Goal: Connect with others: Connect with others

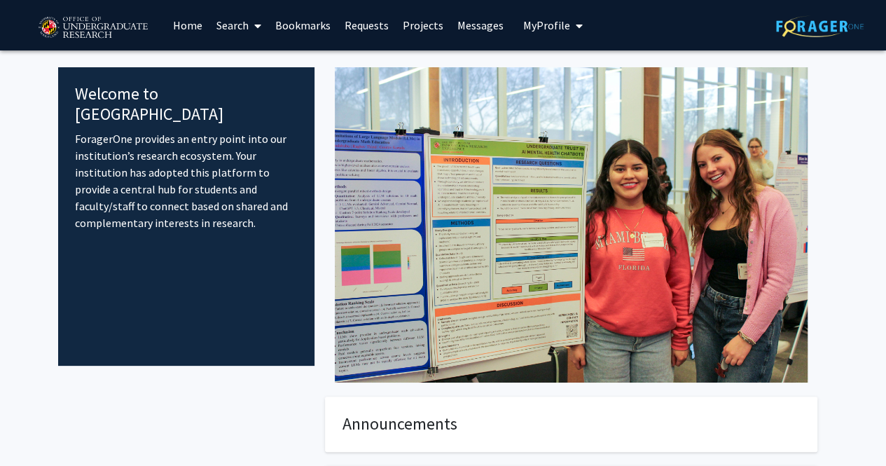
click at [233, 20] on link "Search" at bounding box center [239, 25] width 59 height 49
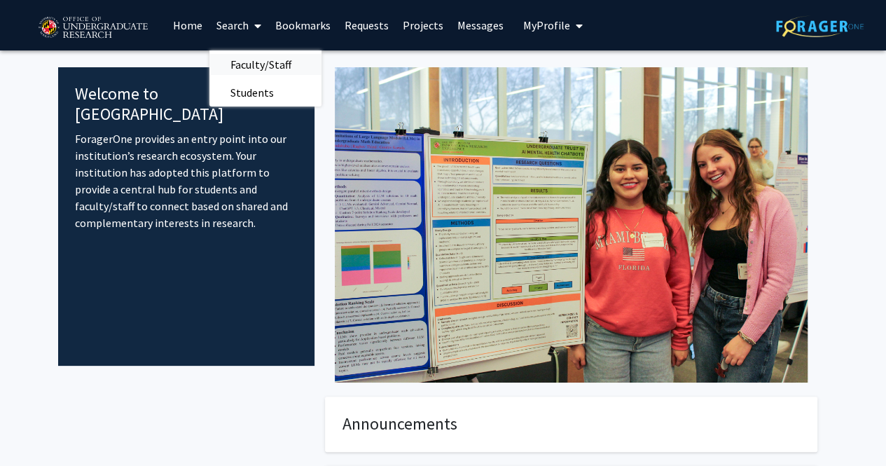
click at [269, 58] on span "Faculty/Staff" at bounding box center [261, 64] width 103 height 28
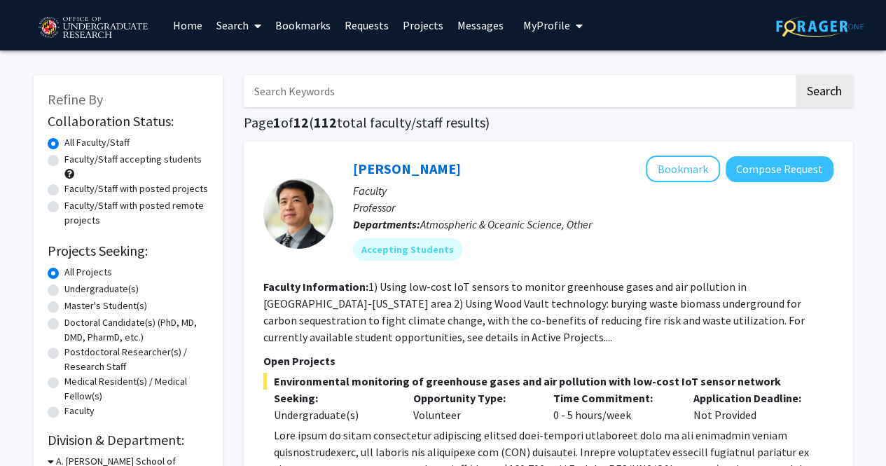
scroll to position [70, 0]
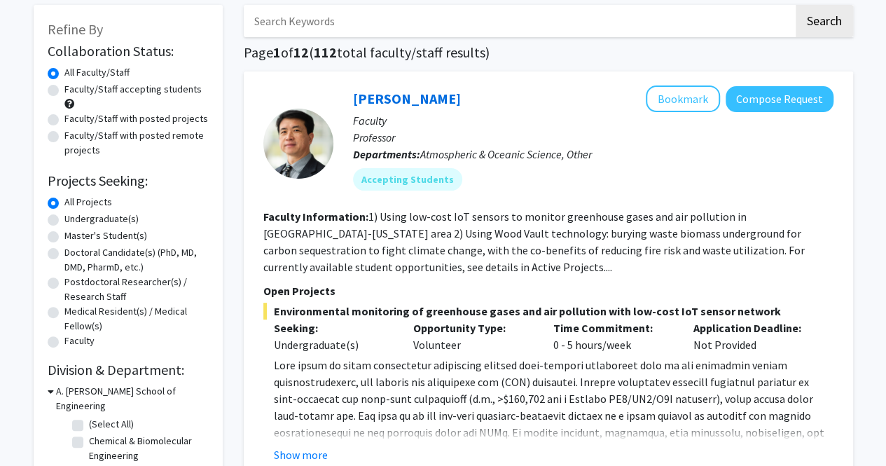
click at [167, 116] on label "Faculty/Staff with posted projects" at bounding box center [136, 118] width 144 height 15
click at [74, 116] on input "Faculty/Staff with posted projects" at bounding box center [68, 115] width 9 height 9
radio input "true"
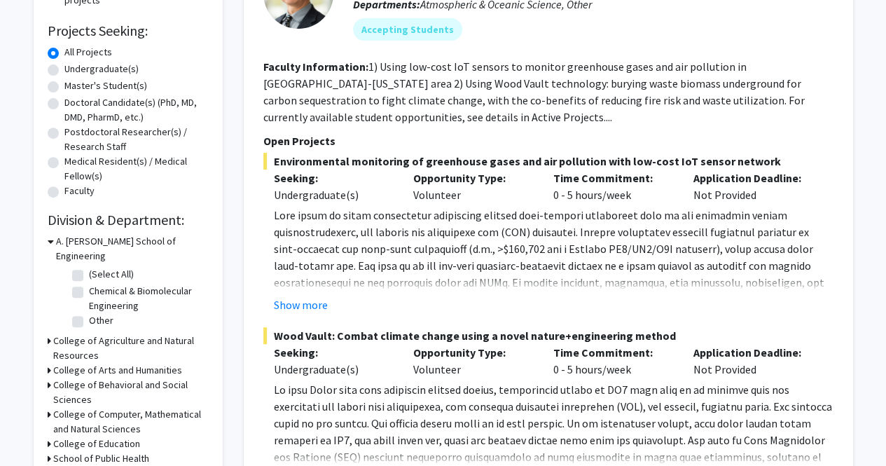
scroll to position [350, 0]
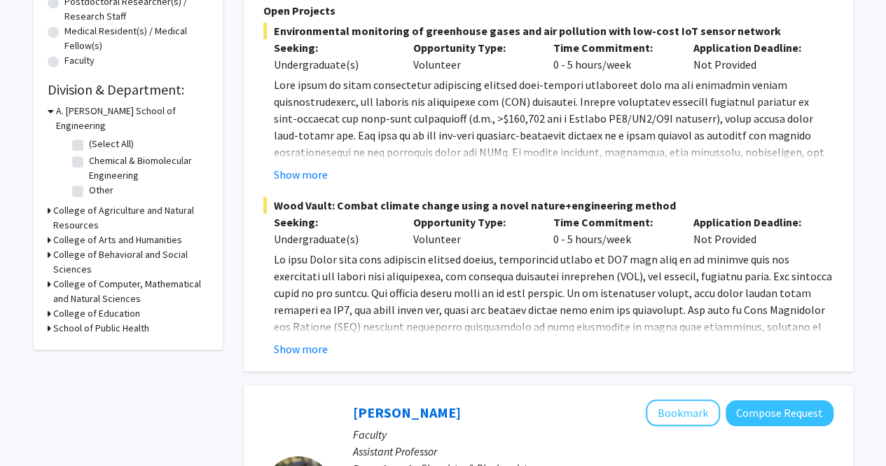
drag, startPoint x: 403, startPoint y: 99, endPoint x: 366, endPoint y: 113, distance: 39.7
click at [366, 113] on p at bounding box center [554, 193] width 560 height 235
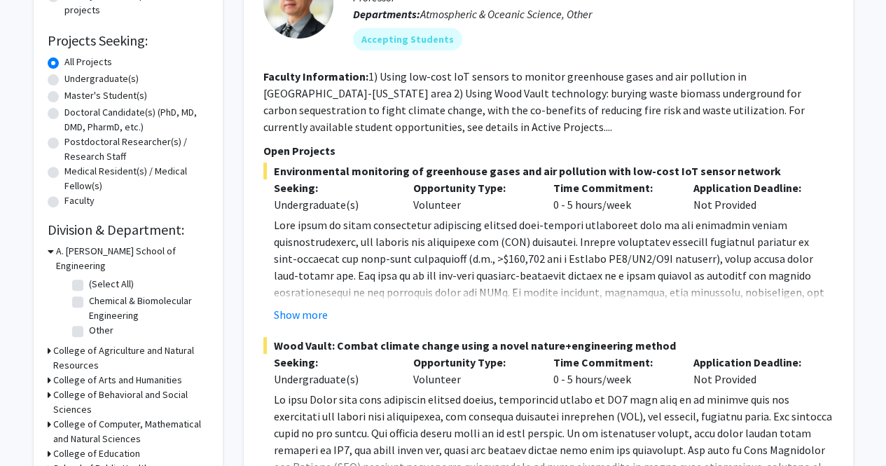
scroll to position [70, 0]
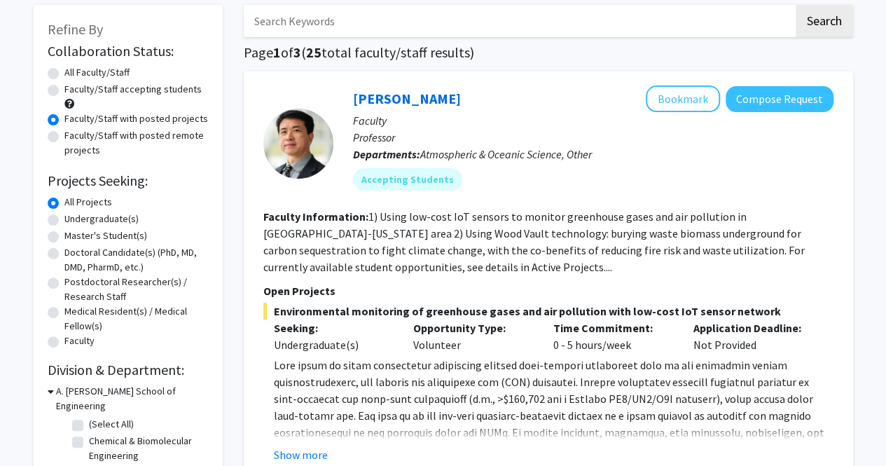
click at [137, 89] on label "Faculty/Staff accepting students" at bounding box center [132, 89] width 137 height 15
click at [74, 89] on input "Faculty/Staff accepting students" at bounding box center [68, 86] width 9 height 9
radio input "true"
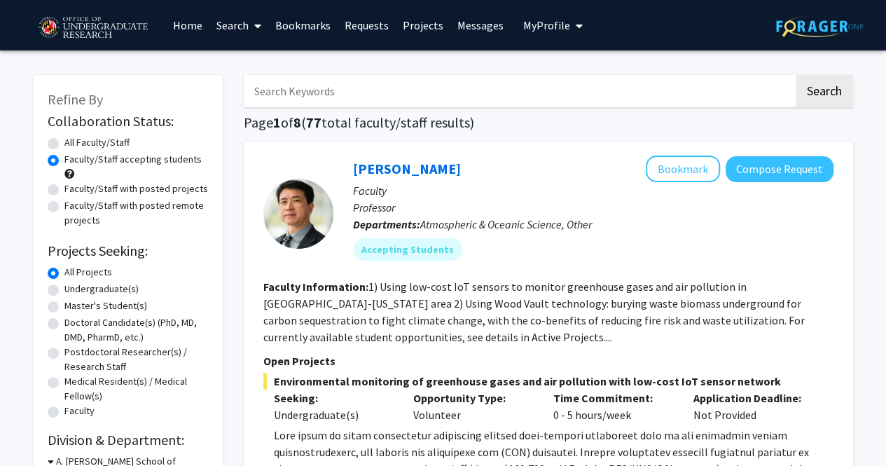
click at [118, 289] on label "Undergraduate(s)" at bounding box center [101, 289] width 74 height 15
click at [74, 289] on input "Undergraduate(s)" at bounding box center [68, 286] width 9 height 9
radio input "true"
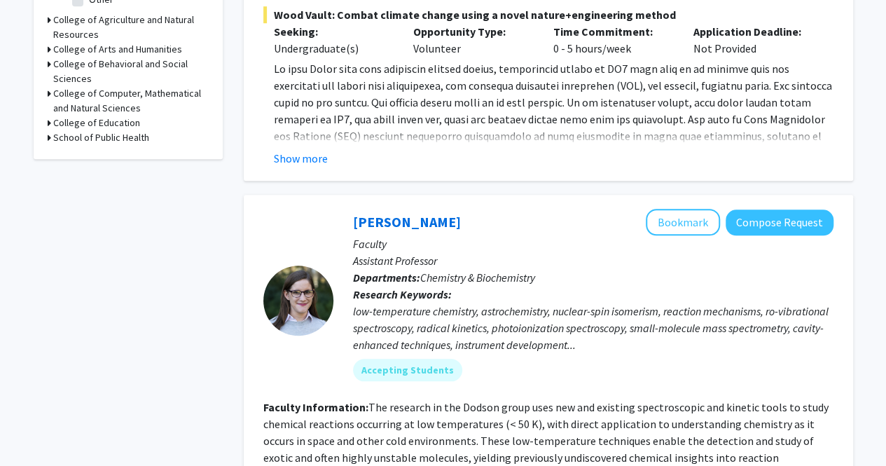
scroll to position [491, 0]
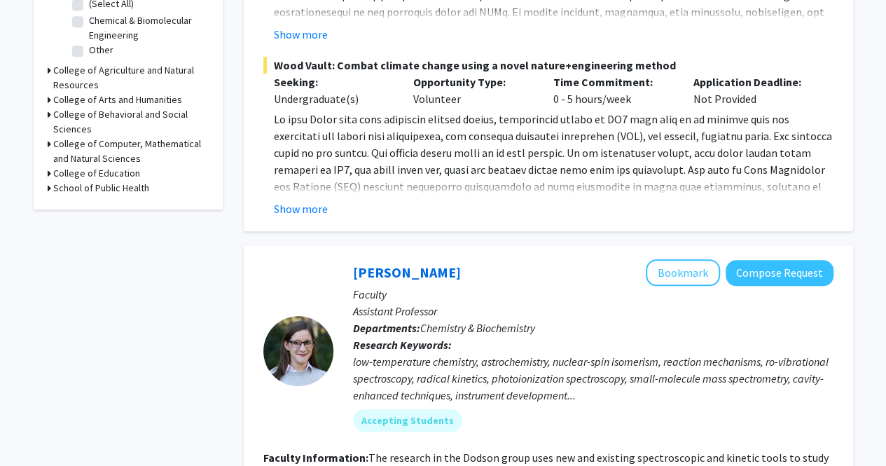
click at [151, 137] on h3 "College of Computer, Mathematical and Natural Sciences" at bounding box center [131, 151] width 156 height 29
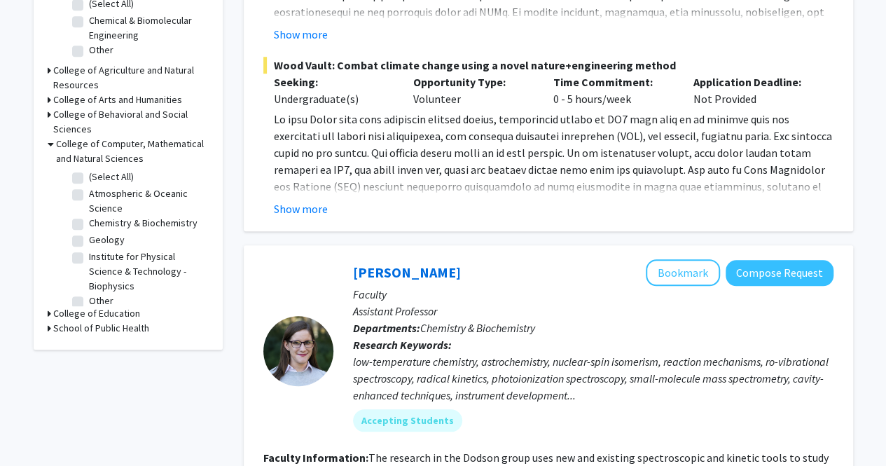
click at [160, 107] on h3 "College of Behavioral and Social Sciences" at bounding box center [131, 121] width 156 height 29
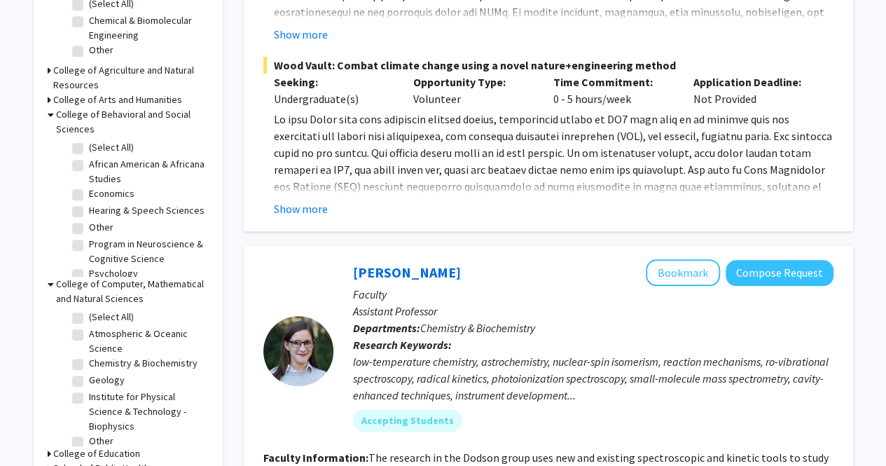
click at [141, 93] on h3 "College of Arts and Humanities" at bounding box center [117, 100] width 129 height 15
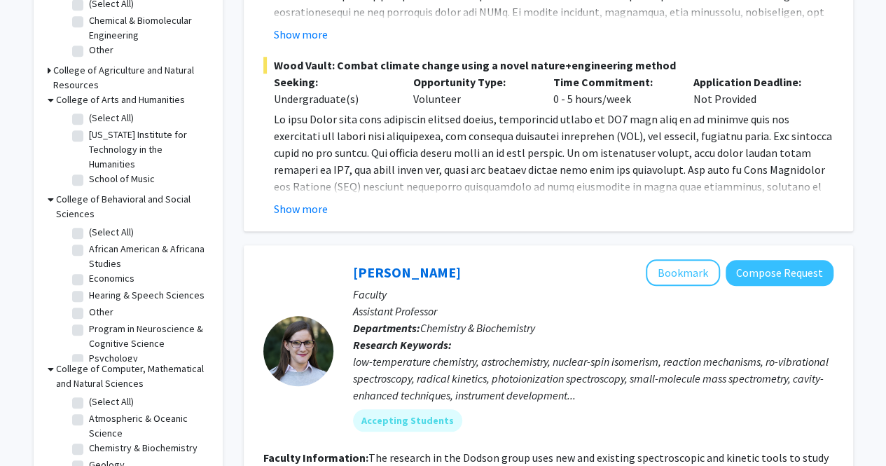
click at [153, 132] on label "[US_STATE] Institute for Technology in the Humanities" at bounding box center [147, 150] width 116 height 44
click at [98, 132] on input "[US_STATE] Institute for Technology in the Humanities" at bounding box center [93, 132] width 9 height 9
checkbox input "true"
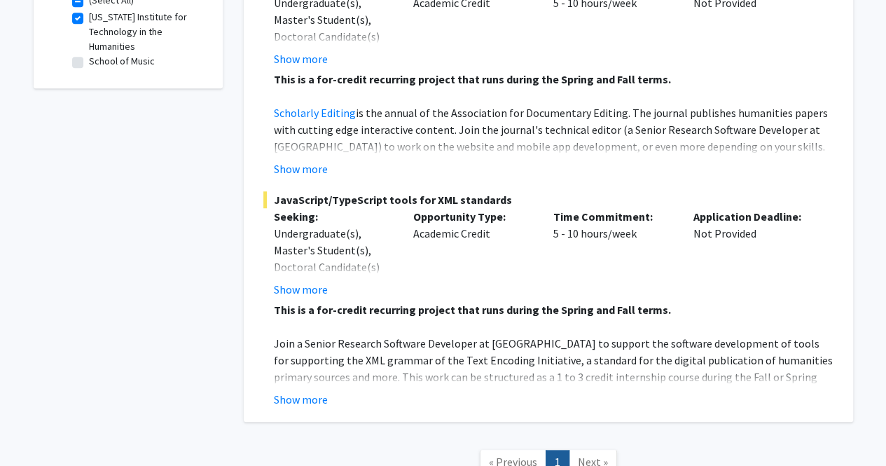
scroll to position [491, 0]
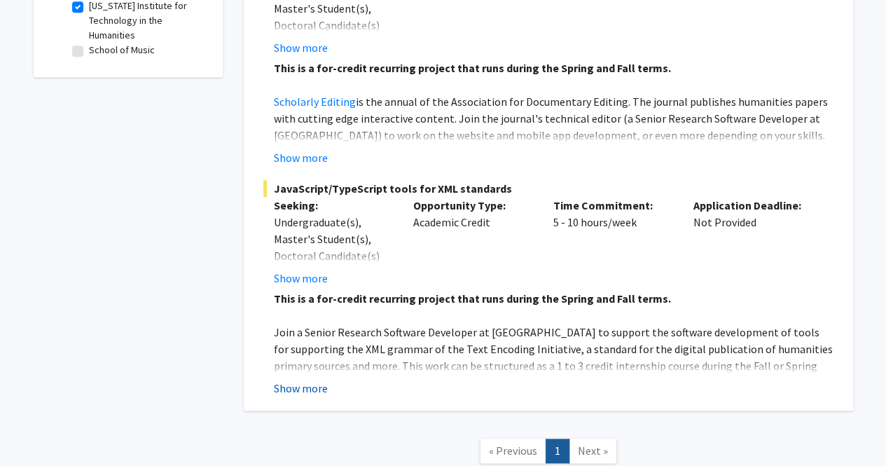
click at [310, 380] on button "Show more" at bounding box center [301, 388] width 54 height 17
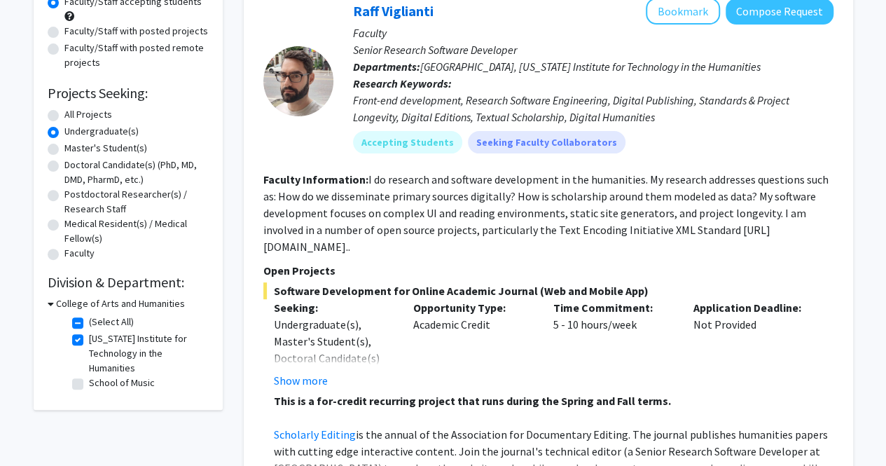
scroll to position [106, 0]
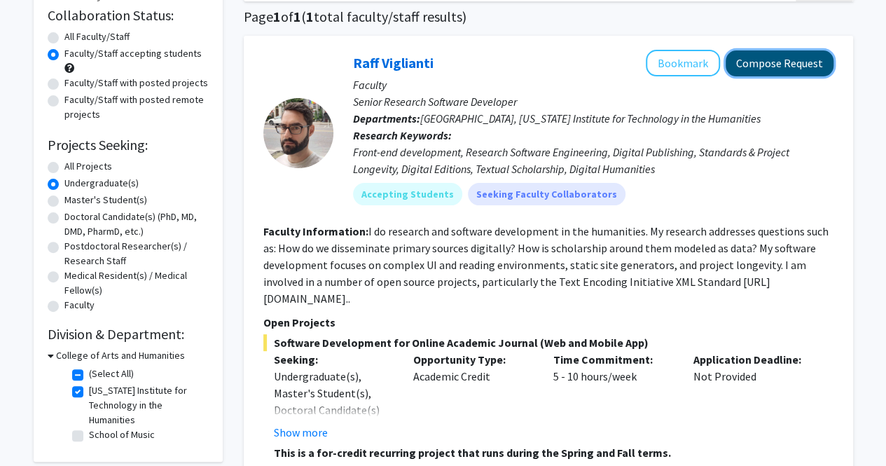
click at [744, 68] on button "Compose Request" at bounding box center [780, 63] width 108 height 26
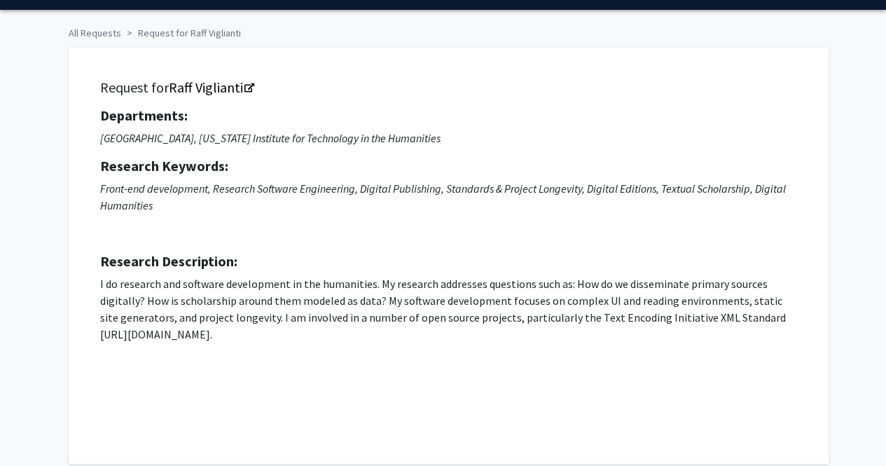
scroll to position [41, 0]
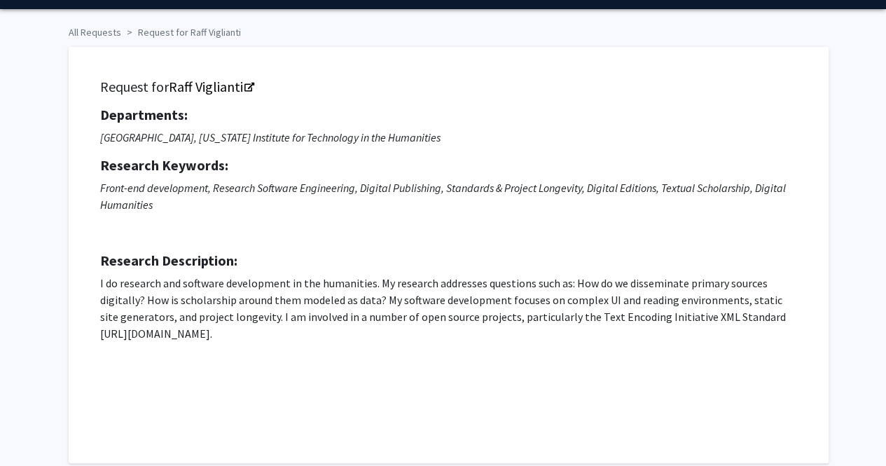
drag, startPoint x: 236, startPoint y: 336, endPoint x: 86, endPoint y: 336, distance: 150.0
click at [86, 336] on div "Request for Raff Viglianti Departments: School of Music, [US_STATE] Institute f…" at bounding box center [448, 254] width 725 height 381
copy p "[URL][DOMAIN_NAME]."
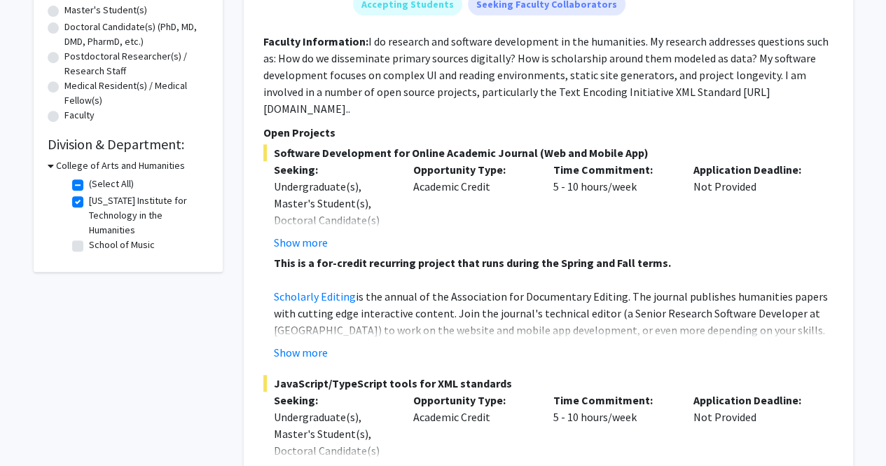
scroll to position [295, 0]
click at [89, 201] on label "[US_STATE] Institute for Technology in the Humanities" at bounding box center [147, 216] width 116 height 44
click at [89, 201] on input "[US_STATE] Institute for Technology in the Humanities" at bounding box center [93, 198] width 9 height 9
checkbox input "false"
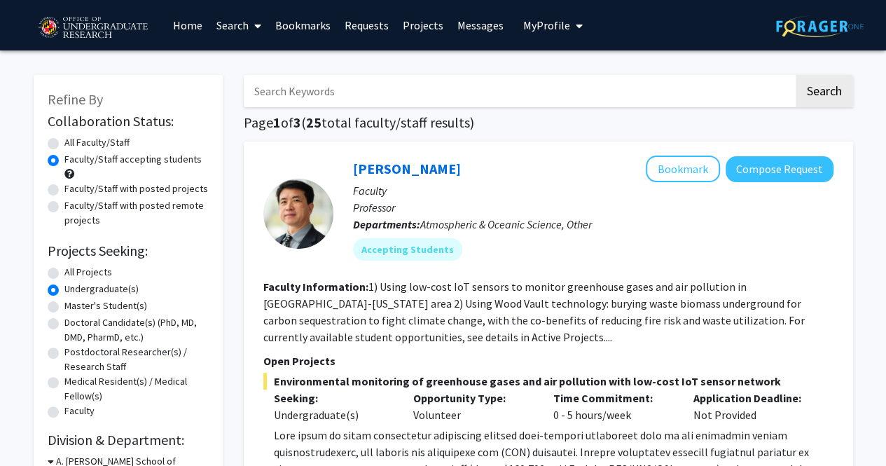
click at [355, 101] on input "Search Keywords" at bounding box center [519, 91] width 550 height 32
type input "javascript"
click at [796, 75] on button "Search" at bounding box center [824, 91] width 57 height 32
radio input "true"
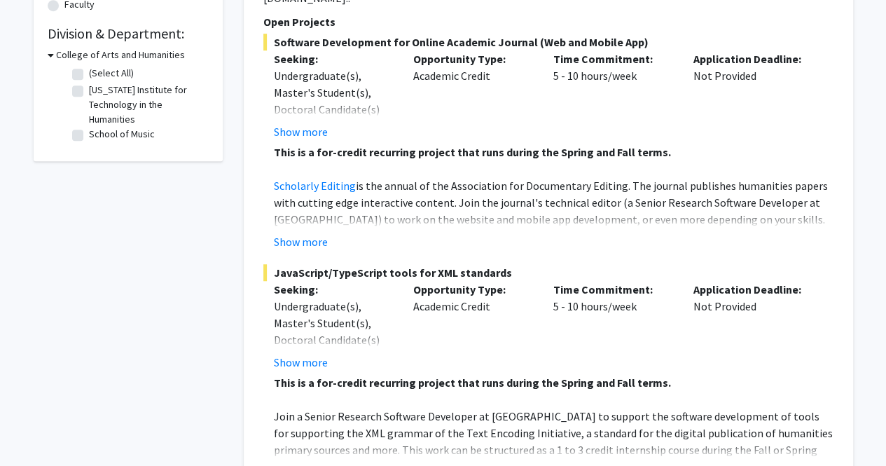
scroll to position [393, 0]
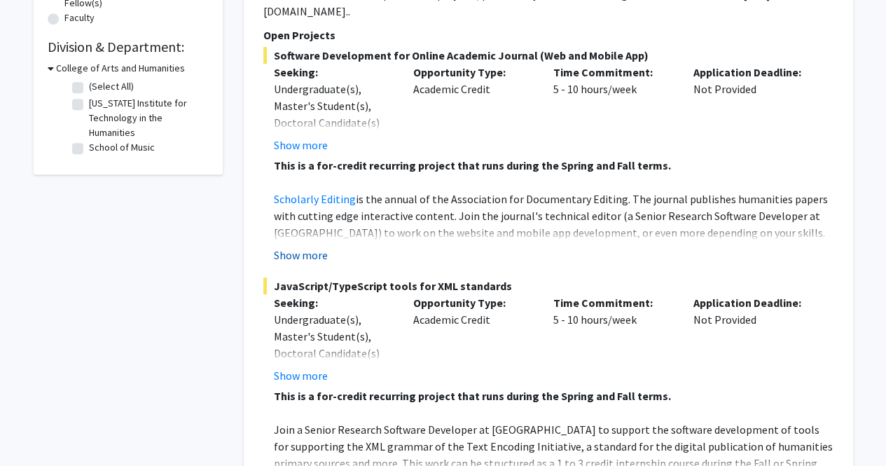
click at [313, 247] on button "Show more" at bounding box center [301, 255] width 54 height 17
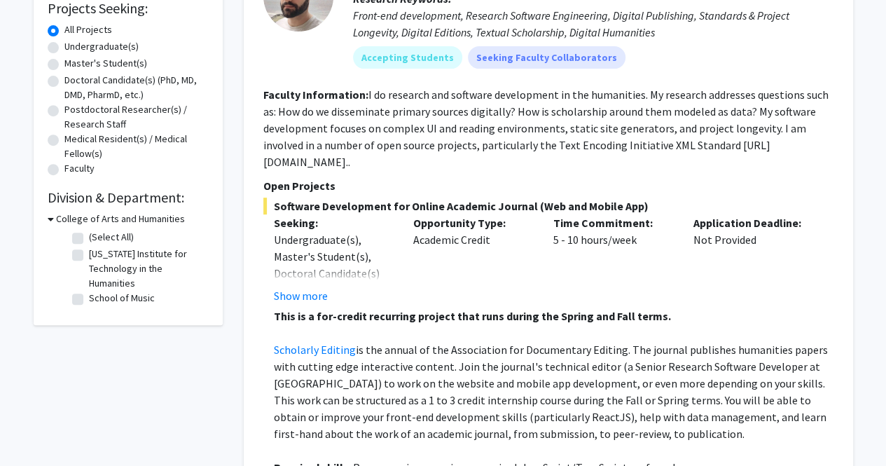
scroll to position [118, 0]
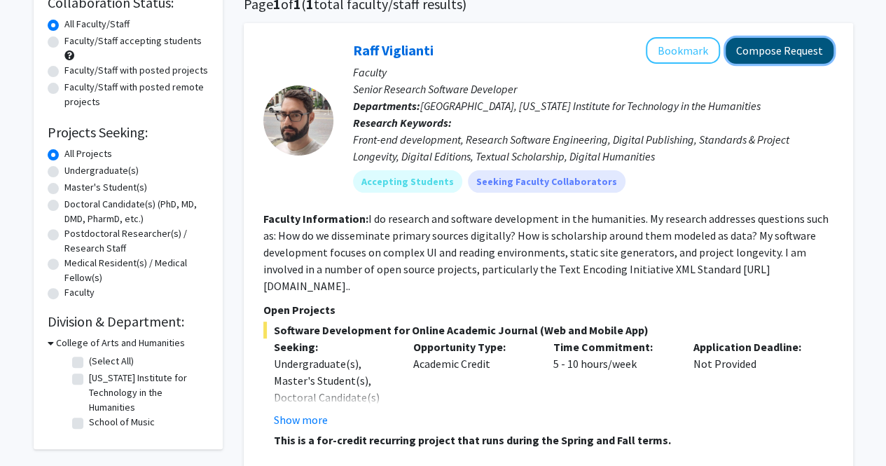
click at [807, 45] on button "Compose Request" at bounding box center [780, 51] width 108 height 26
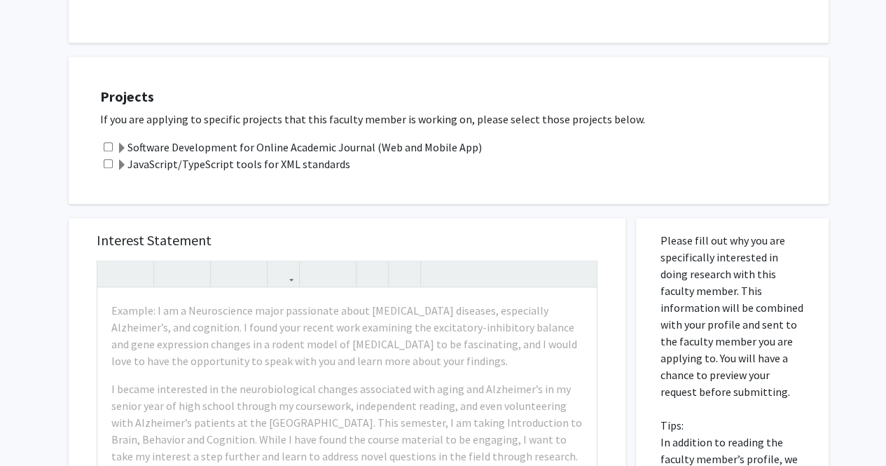
scroll to position [491, 0]
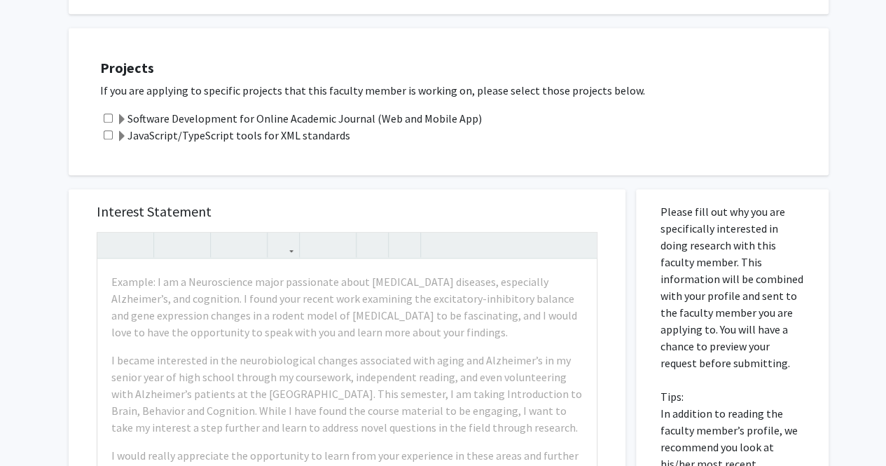
click at [432, 117] on label "Software Development for Online Academic Journal (Web and Mobile App)" at bounding box center [299, 118] width 366 height 17
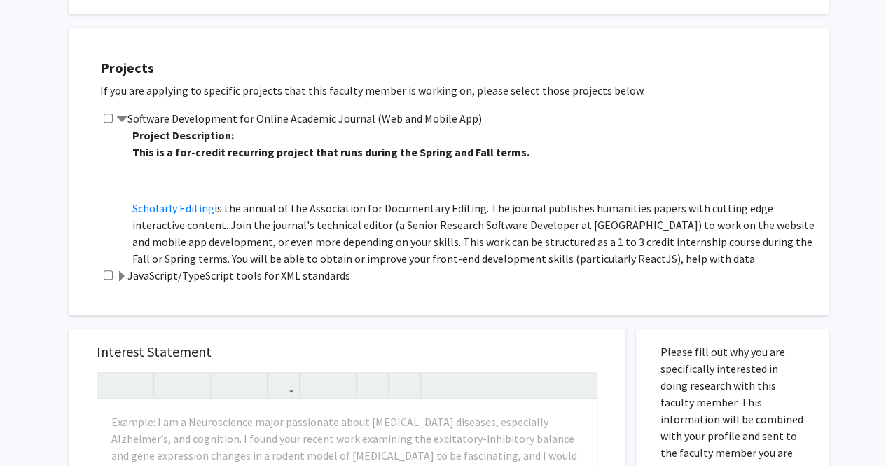
click at [109, 125] on div "Software Development for Online Academic Journal (Web and Mobile App) Project D…" at bounding box center [457, 188] width 715 height 157
click at [109, 123] on div "Software Development for Online Academic Journal (Web and Mobile App) Project D…" at bounding box center [457, 188] width 715 height 157
click at [109, 120] on input "checkbox" at bounding box center [108, 118] width 9 height 9
checkbox input "true"
